Goal: Task Accomplishment & Management: Manage account settings

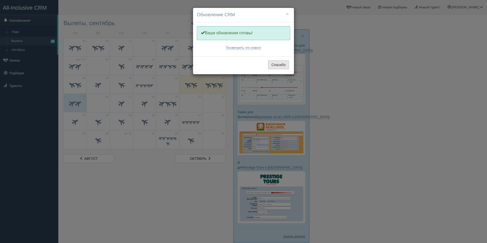
click at [280, 62] on button "Спасибо" at bounding box center [278, 64] width 21 height 9
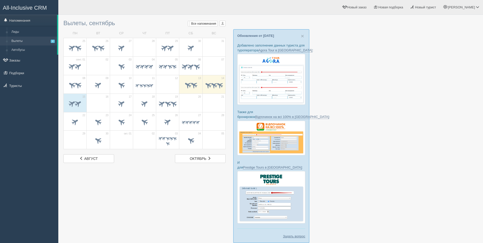
click at [192, 89] on span at bounding box center [191, 85] width 18 height 9
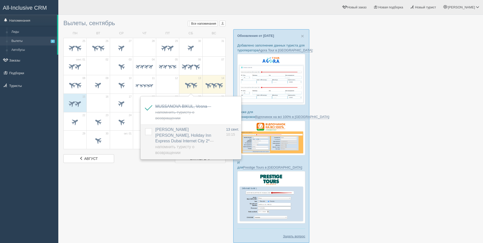
click at [145, 128] on label at bounding box center [145, 128] width 0 height 0
click at [0, 0] on input "checkbox" at bounding box center [0, 0] width 0 height 0
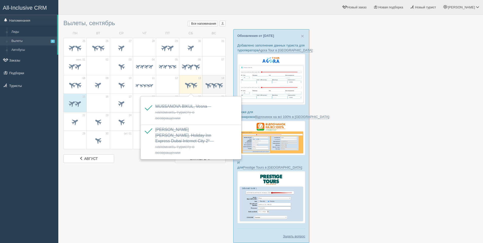
click at [213, 86] on span at bounding box center [214, 85] width 8 height 8
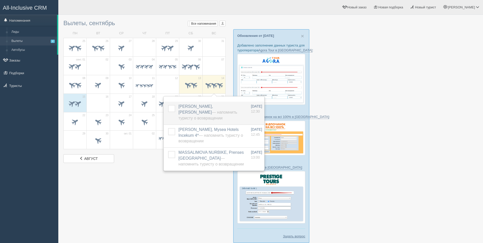
click at [168, 105] on label at bounding box center [168, 105] width 0 height 0
click at [0, 0] on input "checkbox" at bounding box center [0, 0] width 0 height 0
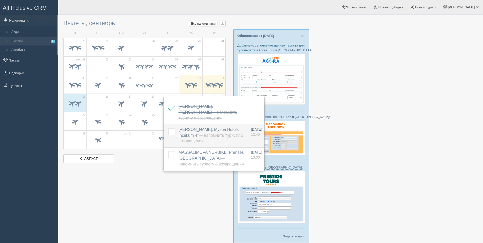
click at [168, 128] on label at bounding box center [168, 128] width 0 height 0
click at [0, 0] on input "checkbox" at bounding box center [0, 0] width 0 height 0
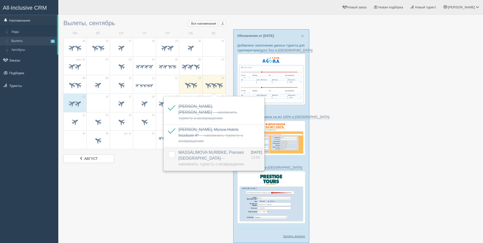
click at [168, 151] on label at bounding box center [168, 151] width 0 height 0
click at [0, 0] on input "checkbox" at bounding box center [0, 0] width 0 height 0
click at [142, 174] on div at bounding box center [270, 132] width 415 height 230
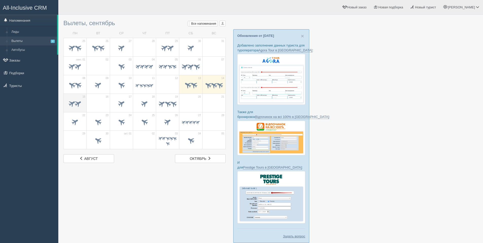
click at [75, 102] on span at bounding box center [78, 103] width 8 height 8
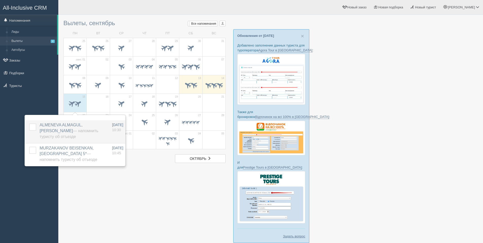
click at [29, 123] on label at bounding box center [29, 123] width 0 height 0
click at [0, 0] on input "checkbox" at bounding box center [0, 0] width 0 height 0
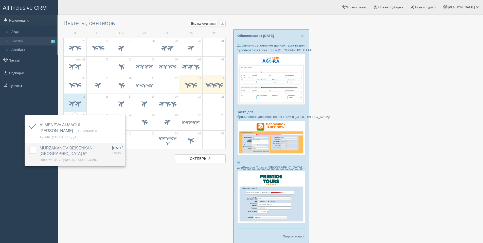
click at [29, 146] on label at bounding box center [29, 146] width 0 height 0
click at [0, 0] on input "checkbox" at bounding box center [0, 0] width 0 height 0
click at [171, 180] on div at bounding box center [270, 132] width 415 height 230
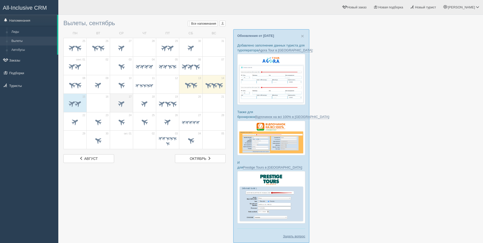
click at [115, 107] on span at bounding box center [122, 103] width 18 height 9
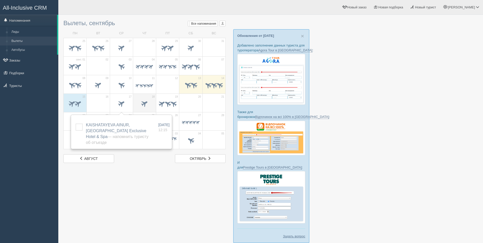
click at [147, 102] on span at bounding box center [145, 103] width 8 height 8
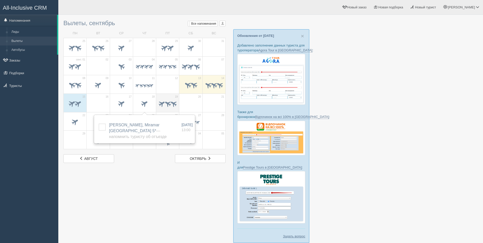
click at [178, 102] on td "19" at bounding box center [167, 102] width 23 height 19
